Goal: Information Seeking & Learning: Learn about a topic

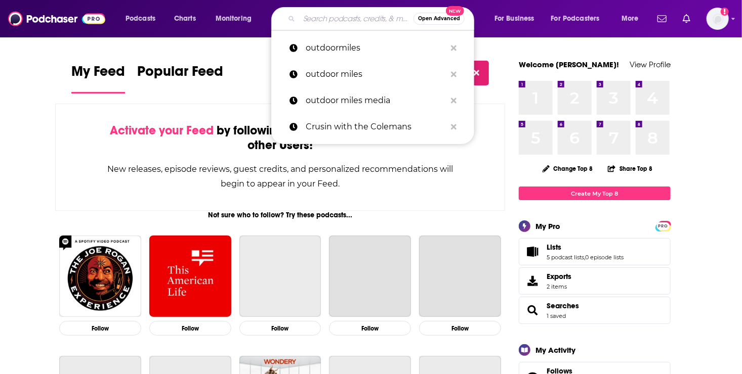
click at [315, 22] on input "Search podcasts, credits, & more..." at bounding box center [356, 19] width 114 height 16
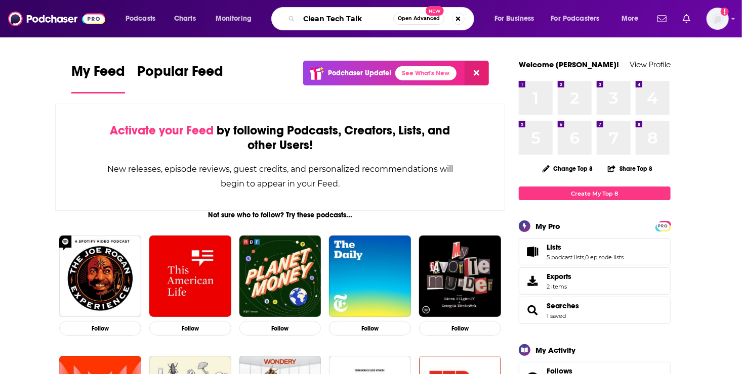
type input "Clean Tech Talk"
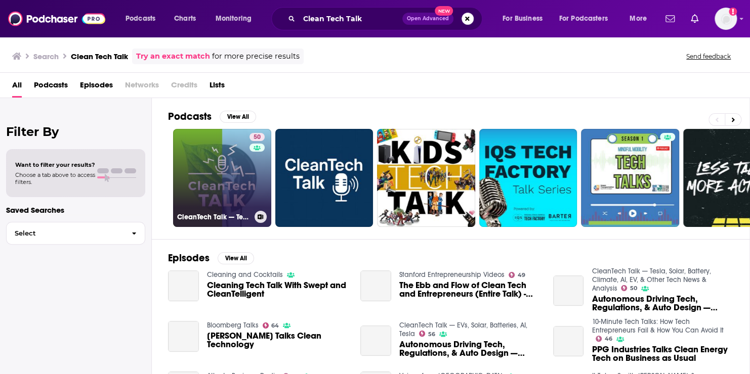
click at [241, 184] on link "50 CleanTech Talk — Tesla, Solar, Battery, Climate, AI, EV, & Other Tech News &…" at bounding box center [222, 178] width 98 height 98
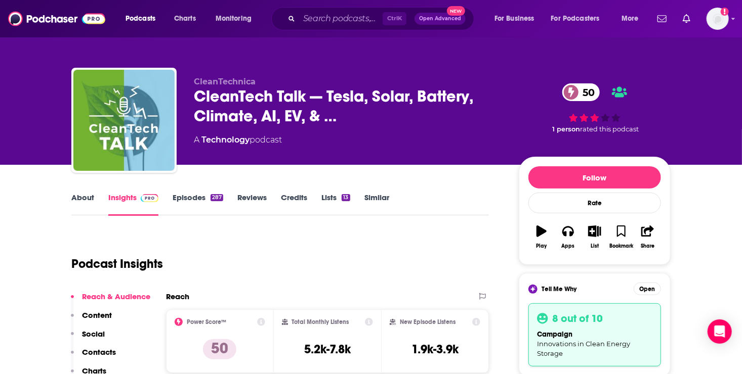
click at [176, 197] on link "Episodes 287" at bounding box center [198, 204] width 51 height 23
